Goal: Book appointment/travel/reservation

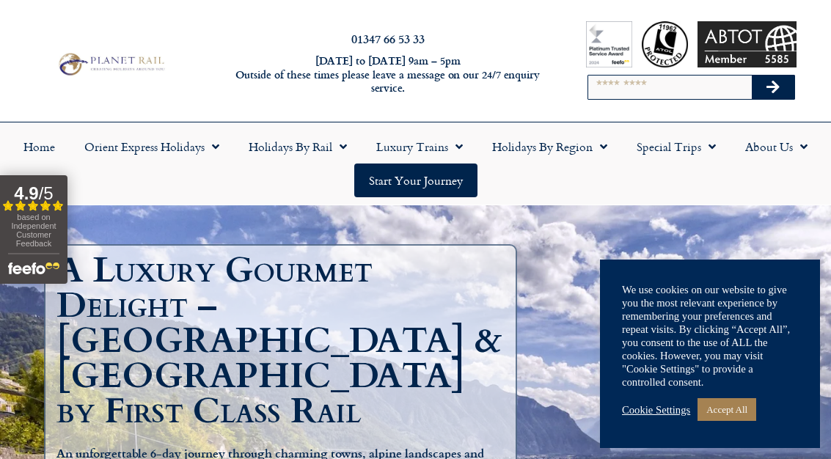
scroll to position [24, 0]
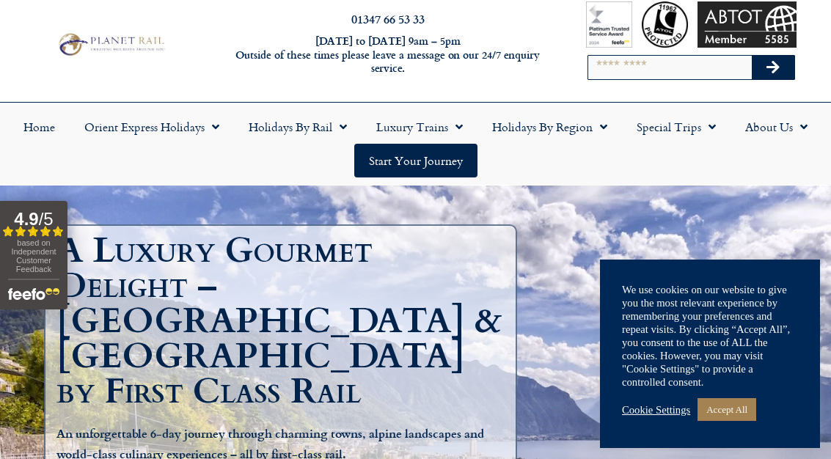
click at [655, 417] on link "Cookie Settings" at bounding box center [656, 409] width 68 height 13
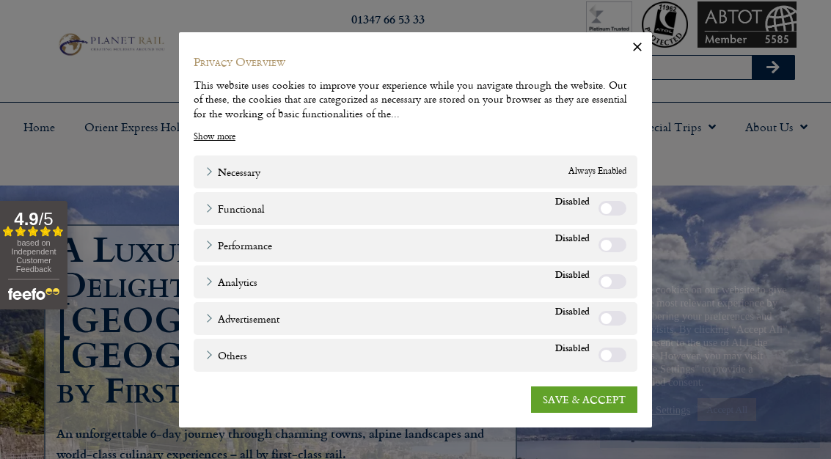
click at [586, 412] on link "SAVE & ACCEPT" at bounding box center [584, 399] width 106 height 26
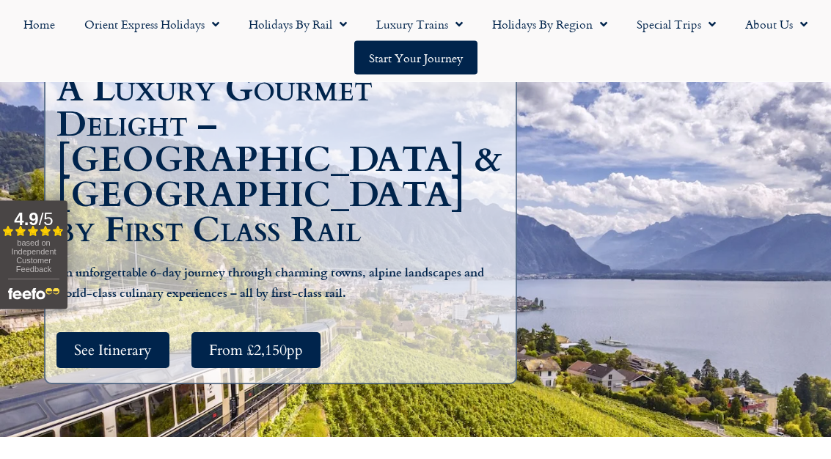
scroll to position [186, 0]
click at [108, 341] on span "See Itinerary" at bounding box center [113, 350] width 78 height 18
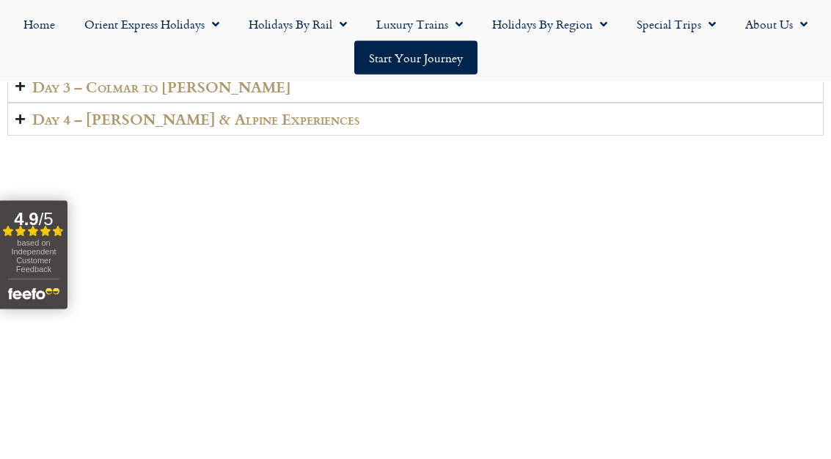
scroll to position [2352, 0]
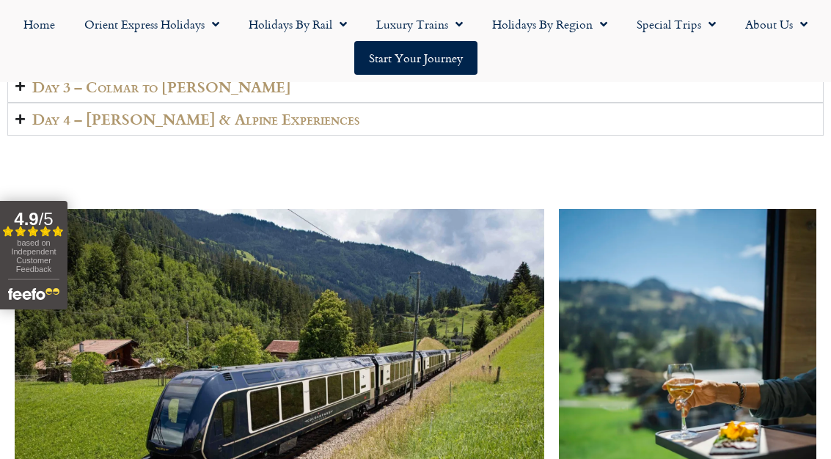
click at [750, 103] on summary "Day 3 – Colmar to [PERSON_NAME]" at bounding box center [415, 86] width 816 height 33
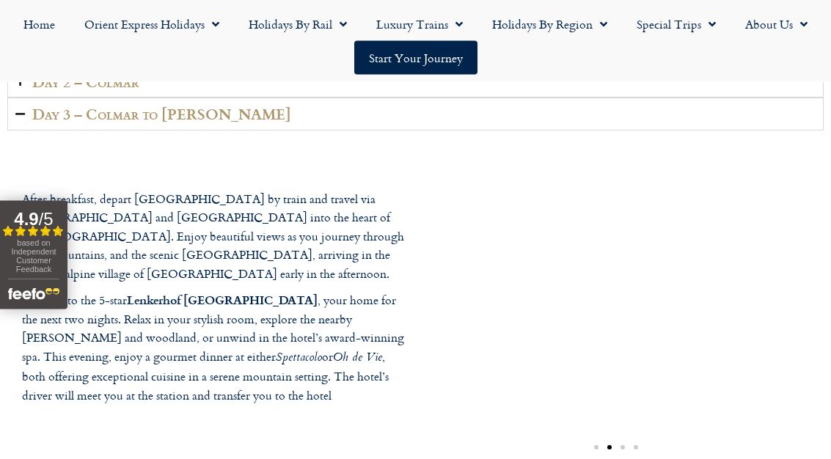
scroll to position [2016, 0]
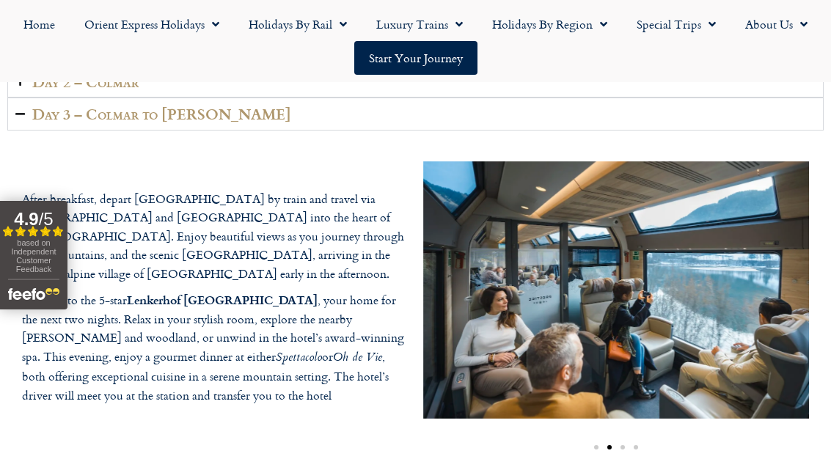
click at [121, 98] on summary "Day 2 – Colmar" at bounding box center [415, 81] width 816 height 33
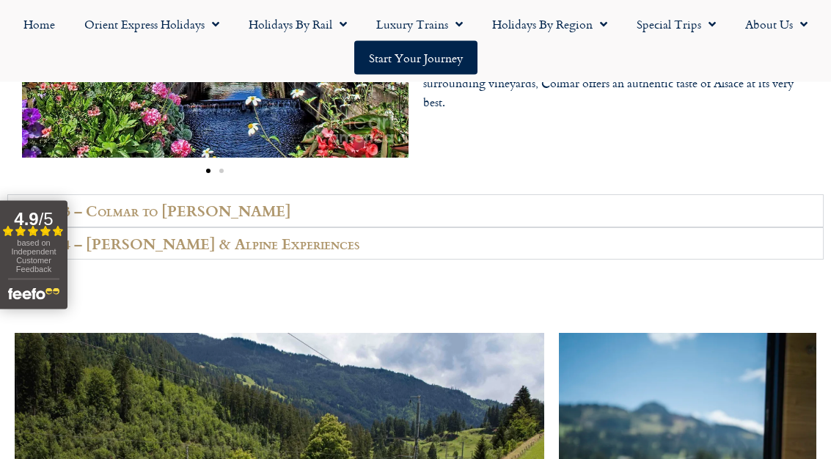
scroll to position [2278, 0]
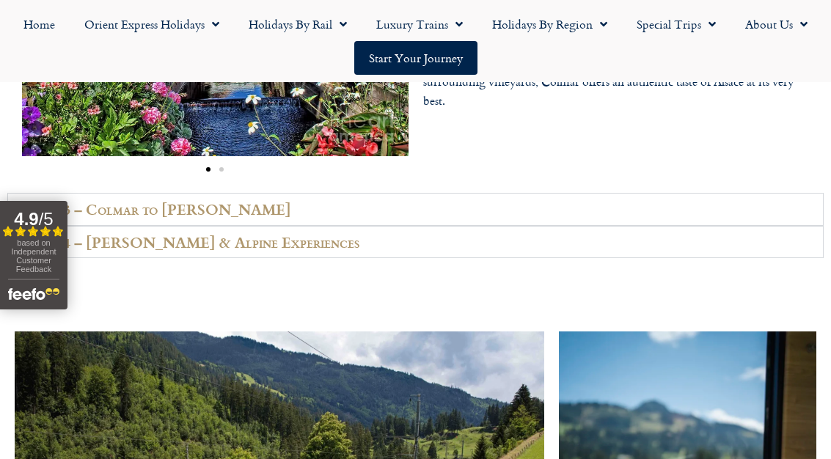
click at [199, 226] on summary "Day 3 – Colmar to [PERSON_NAME]" at bounding box center [415, 209] width 816 height 33
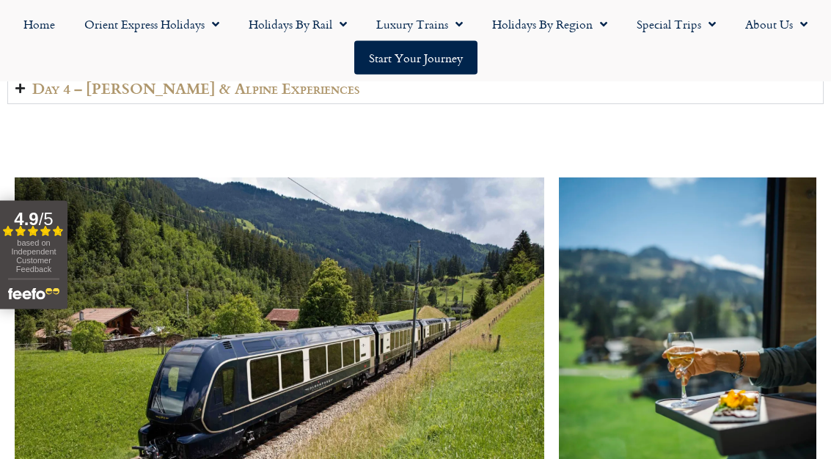
scroll to position [2426, 0]
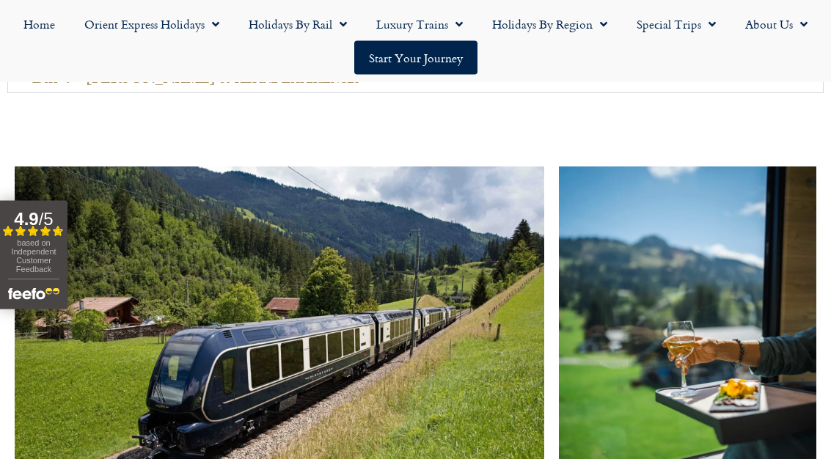
click at [161, 95] on summary "Day 4 – [PERSON_NAME] & Alpine Experiences" at bounding box center [415, 78] width 816 height 33
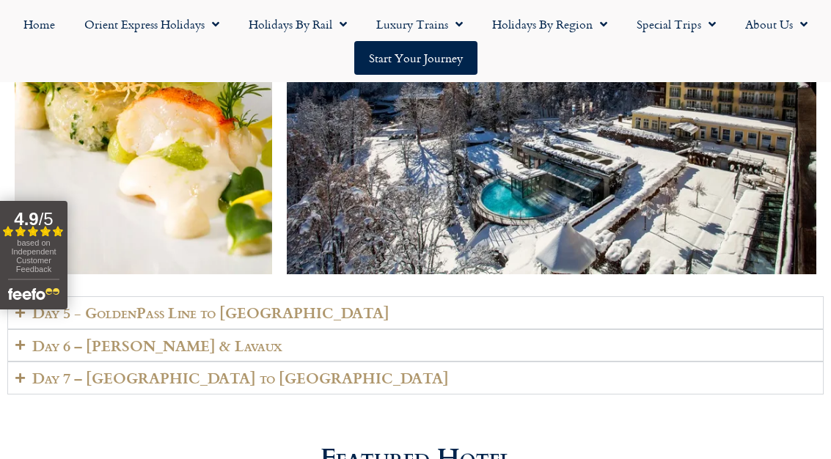
scroll to position [3095, 0]
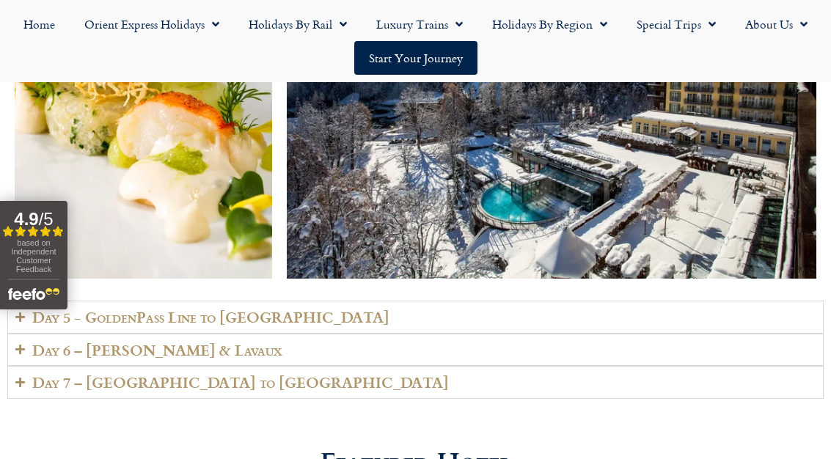
click at [241, 326] on h2 "Day 5 - GoldenPass Line to [GEOGRAPHIC_DATA]" at bounding box center [210, 317] width 357 height 17
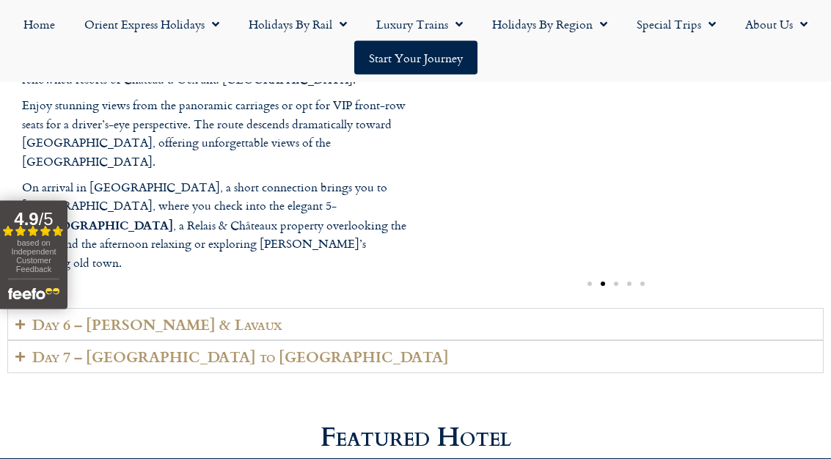
scroll to position [3462, 0]
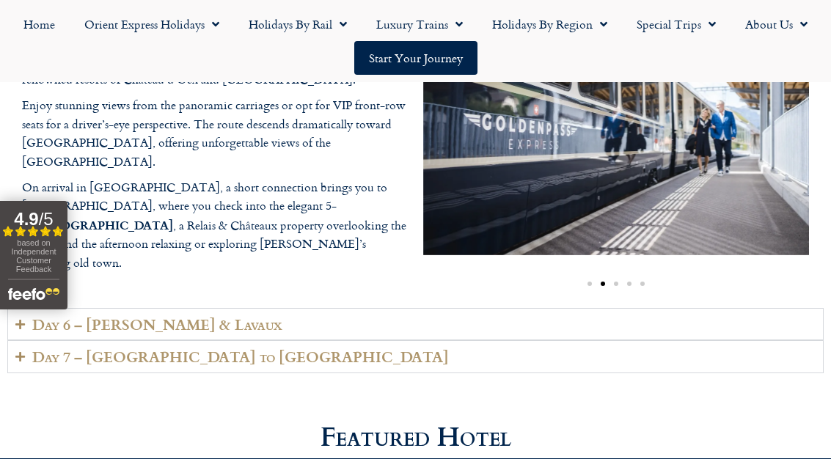
click at [137, 333] on h2 "Day 6 – [PERSON_NAME] & Lavaux" at bounding box center [157, 324] width 250 height 17
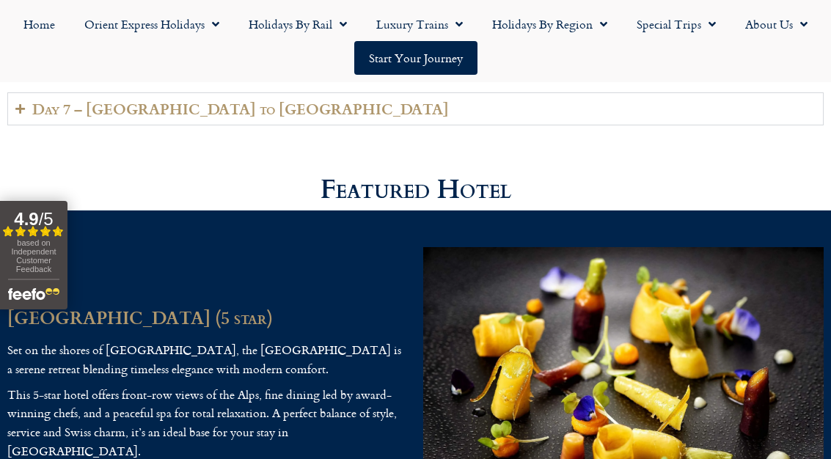
scroll to position [3670, 0]
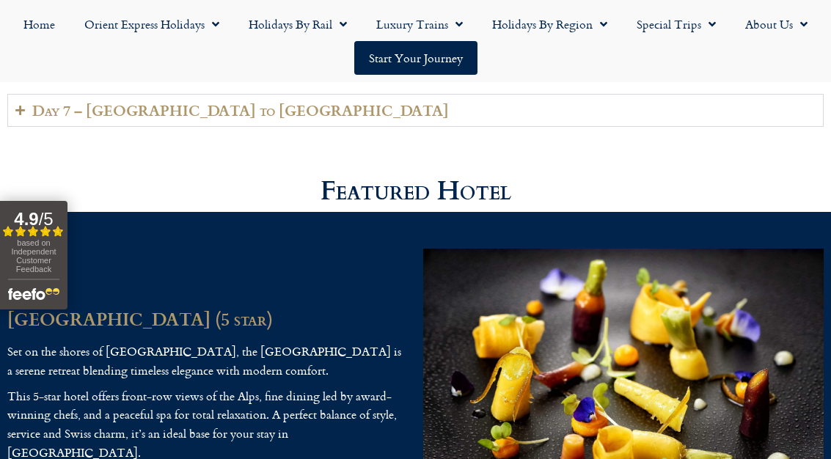
click at [322, 127] on summary "Day 7 – [GEOGRAPHIC_DATA] to [GEOGRAPHIC_DATA]" at bounding box center [415, 110] width 816 height 33
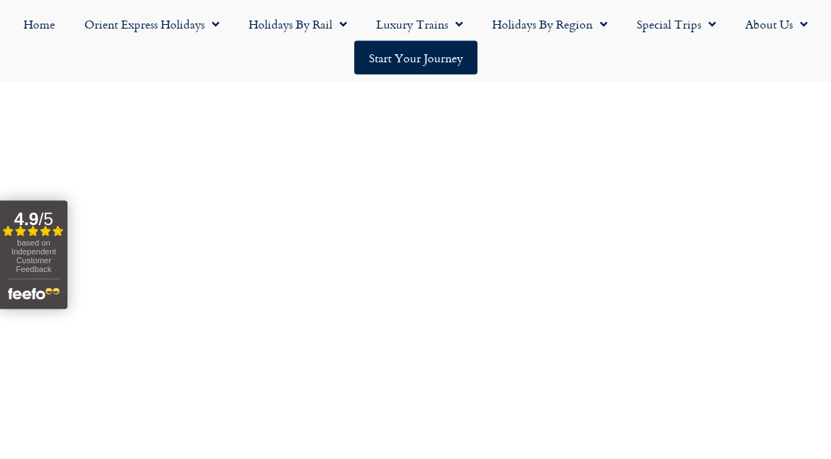
scroll to position [4258, 0]
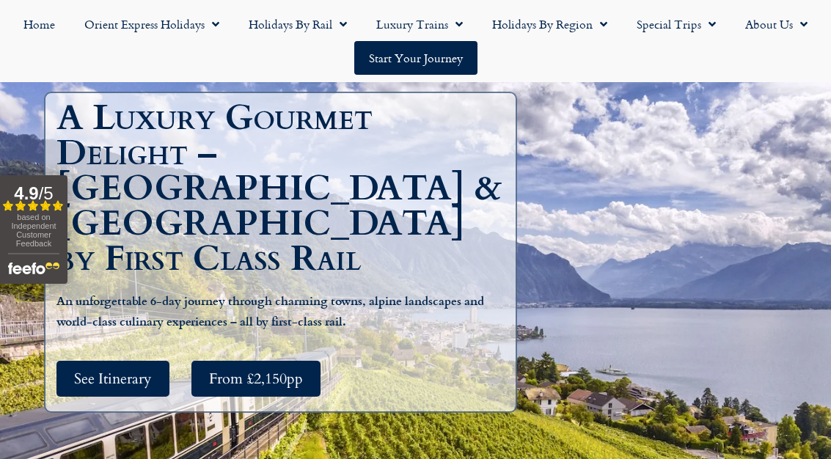
click at [274, 370] on span "From £2,150pp" at bounding box center [256, 379] width 94 height 18
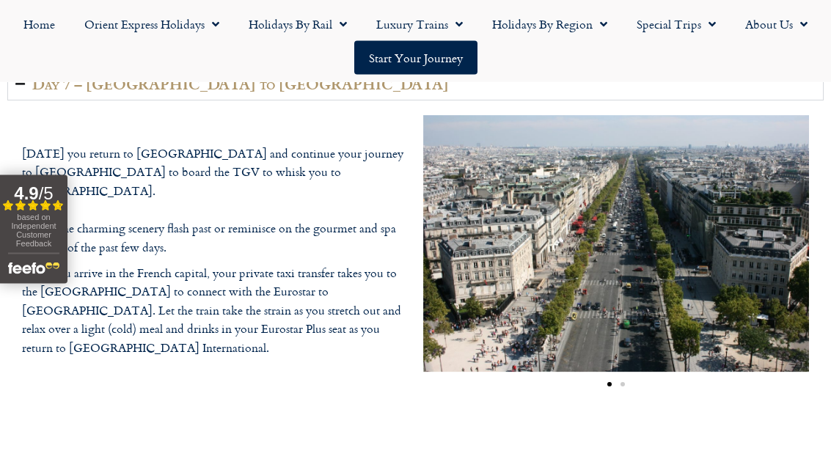
scroll to position [4317, 0]
